Goal: Information Seeking & Learning: Learn about a topic

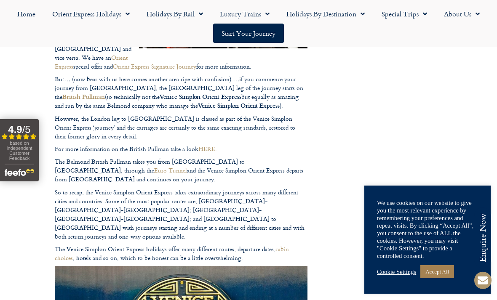
click at [251, 16] on link "Luxury Trains" at bounding box center [244, 13] width 67 height 19
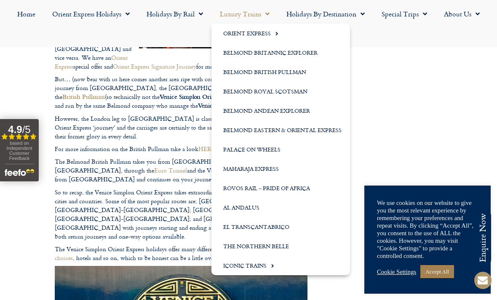
click at [267, 37] on link "Orient Express" at bounding box center [280, 33] width 139 height 19
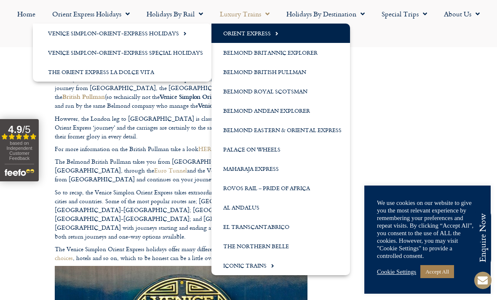
click at [52, 48] on link "Venice Simplon-Orient-Express Special Holidays" at bounding box center [122, 52] width 179 height 19
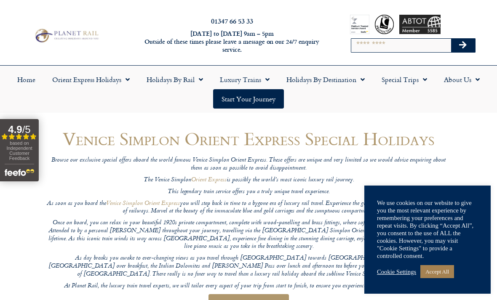
click at [176, 78] on link "Holidays by Rail" at bounding box center [174, 79] width 73 height 19
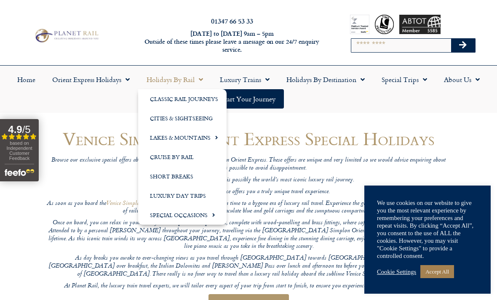
click at [257, 170] on em "Browse our exclusive special offers aboard the world famous Venice Simplon Orie…" at bounding box center [248, 164] width 394 height 18
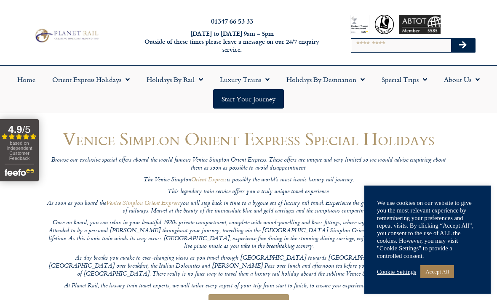
click at [65, 78] on link "Orient Express Holidays" at bounding box center [91, 79] width 94 height 19
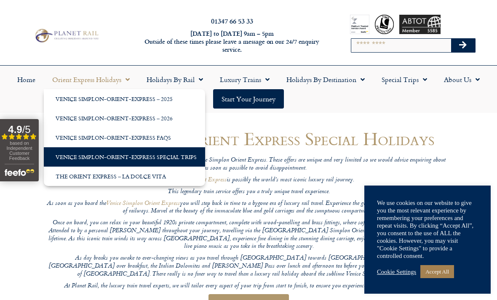
click at [152, 116] on link "Venice Simplon-Orient-Express – 2026" at bounding box center [124, 118] width 161 height 19
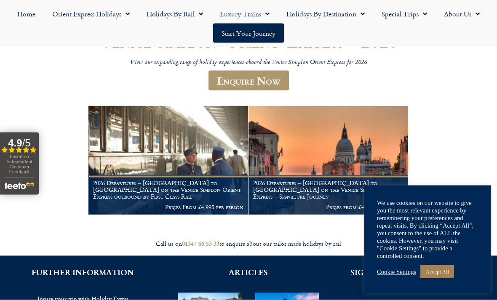
scroll to position [131, 0]
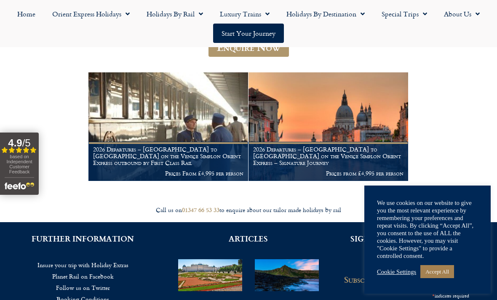
click at [118, 147] on figcaption "2026 Departures – [GEOGRAPHIC_DATA] to [GEOGRAPHIC_DATA] on the Venice Simplon …" at bounding box center [168, 161] width 160 height 39
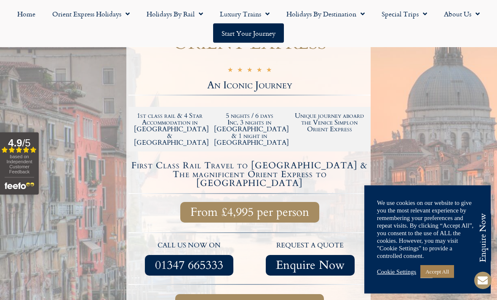
scroll to position [178, 0]
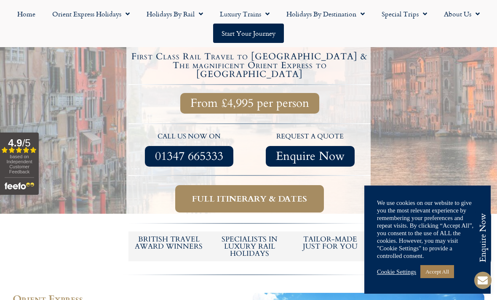
click at [291, 185] on link "Full itinerary & dates" at bounding box center [249, 198] width 149 height 27
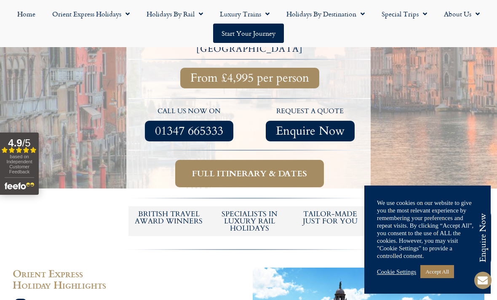
scroll to position [314, 0]
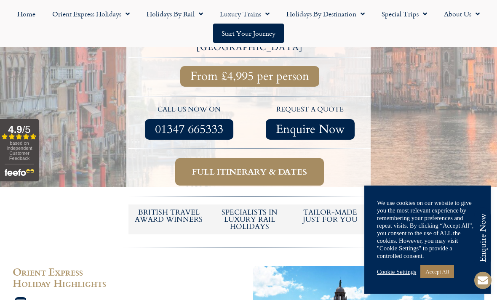
click at [273, 167] on span "Full itinerary & dates" at bounding box center [249, 172] width 115 height 11
click at [293, 167] on span "Full itinerary & dates" at bounding box center [249, 172] width 115 height 11
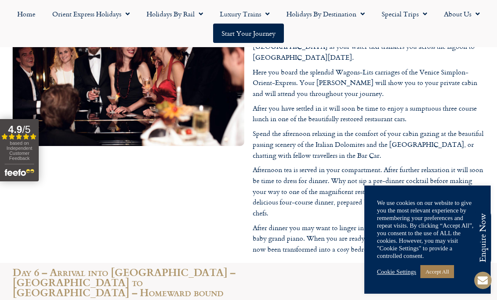
scroll to position [1963, 0]
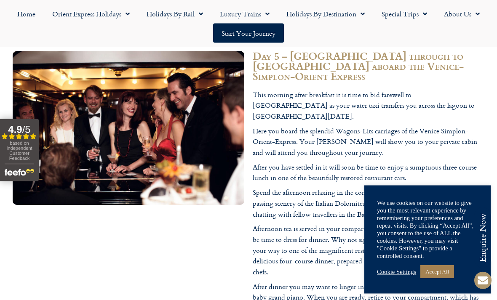
click at [64, 11] on link "Orient Express Holidays" at bounding box center [91, 13] width 94 height 19
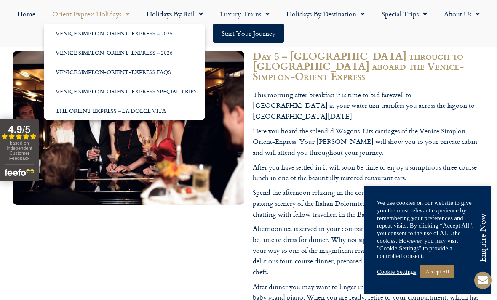
click at [65, 105] on link "The Orient Express – La Dolce Vita" at bounding box center [124, 110] width 161 height 19
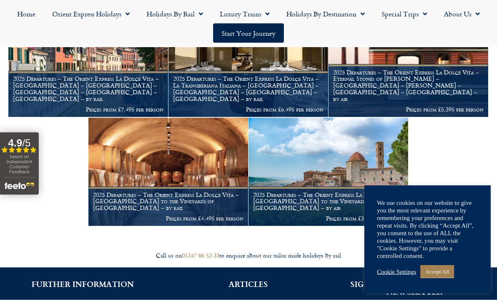
scroll to position [894, 0]
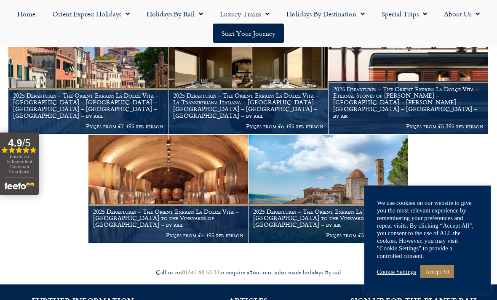
click at [108, 224] on h1 "2025 Departures – The Orient Express La Dolce Vita – [GEOGRAPHIC_DATA] to the V…" at bounding box center [168, 219] width 150 height 20
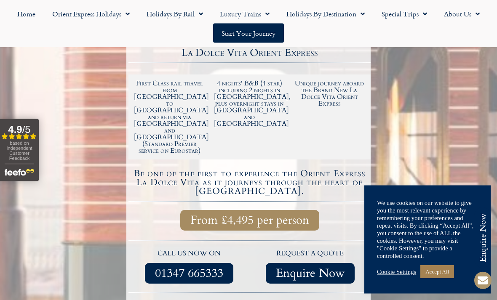
scroll to position [241, 0]
